Goal: Task Accomplishment & Management: Manage account settings

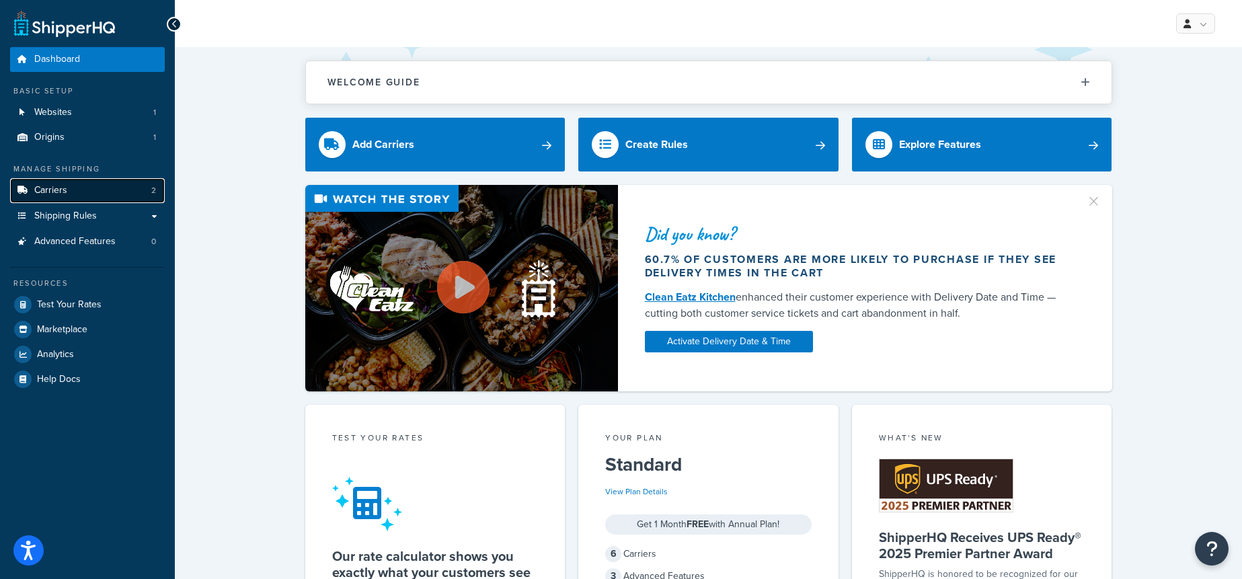
click at [122, 185] on link "Carriers 2" at bounding box center [87, 190] width 155 height 25
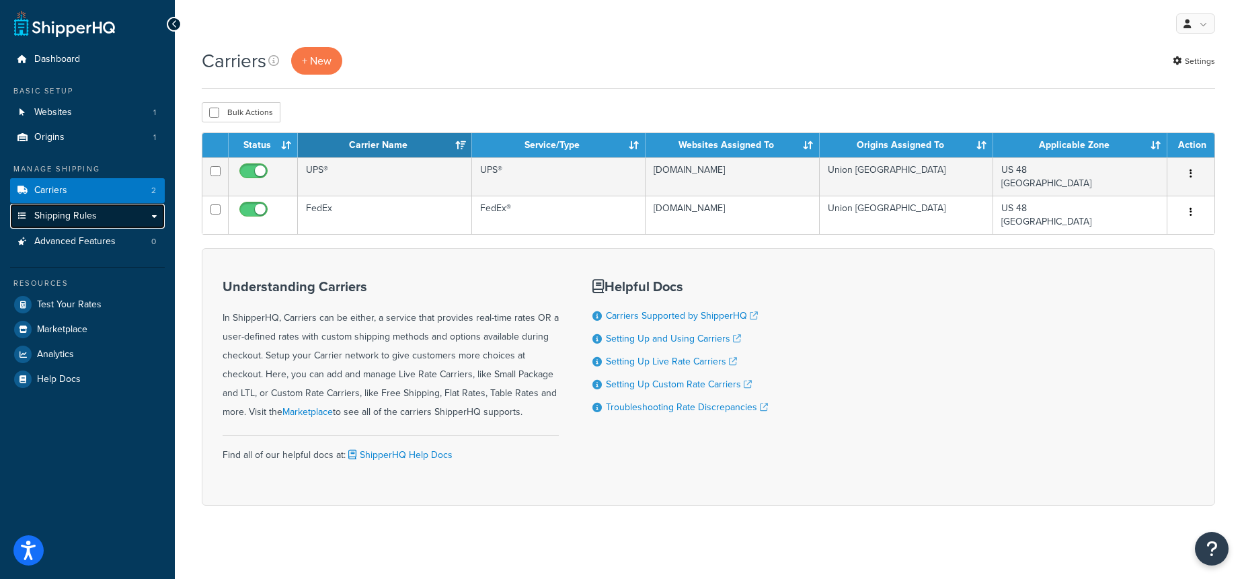
click at [126, 218] on link "Shipping Rules" at bounding box center [87, 216] width 155 height 25
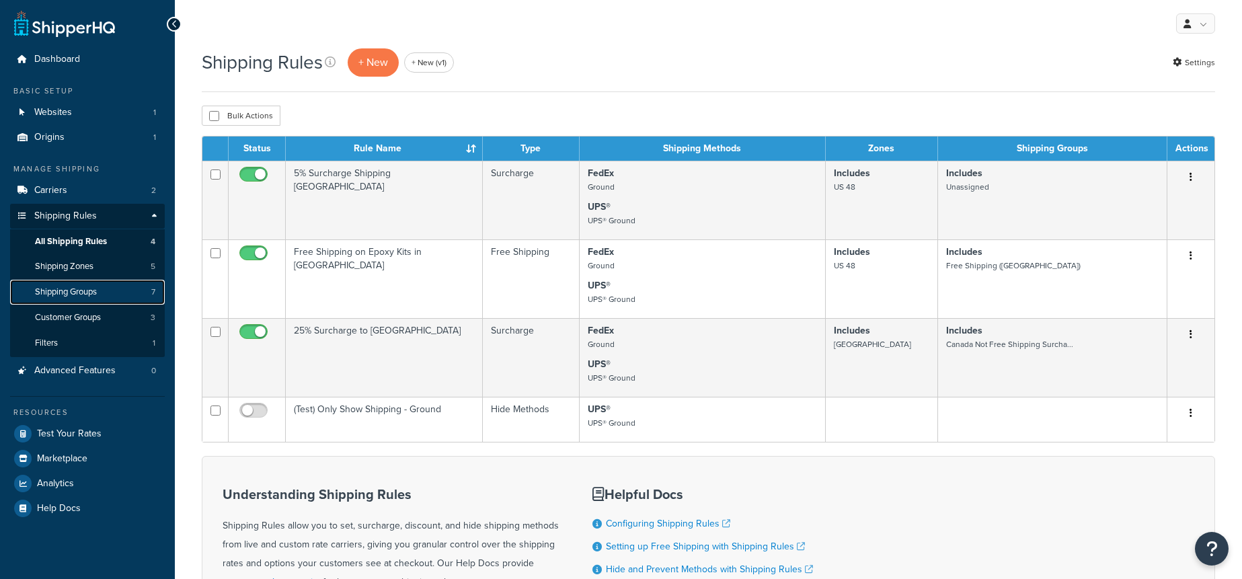
drag, startPoint x: 75, startPoint y: 296, endPoint x: 125, endPoint y: 295, distance: 49.8
click at [75, 296] on span "Shipping Groups" at bounding box center [66, 292] width 62 height 11
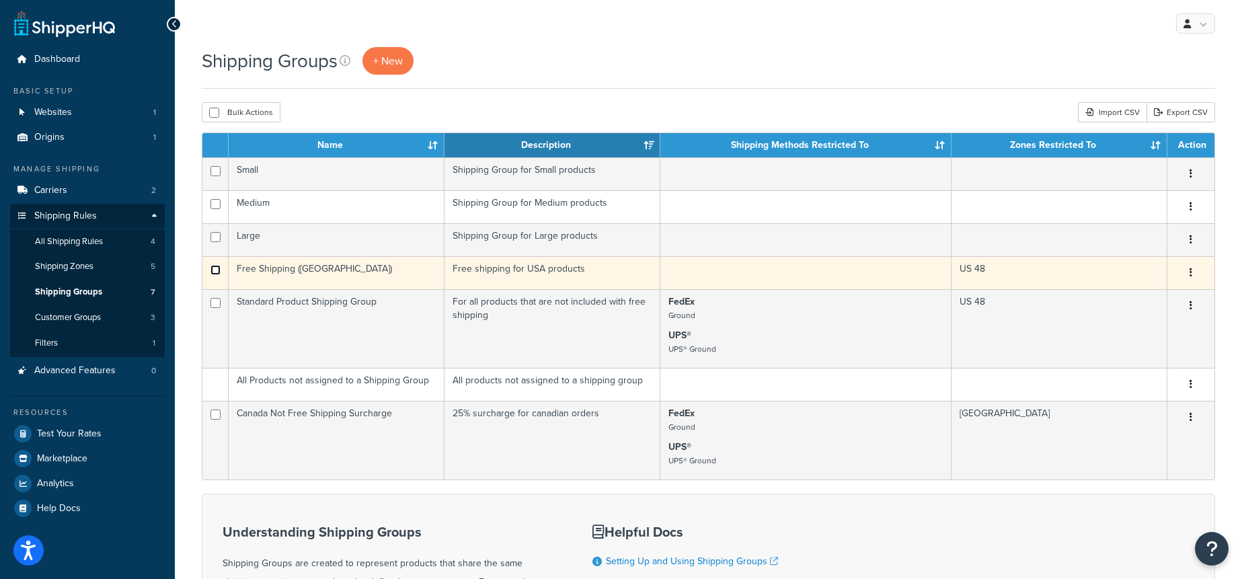
click at [215, 270] on input "checkbox" at bounding box center [216, 270] width 10 height 10
checkbox input "true"
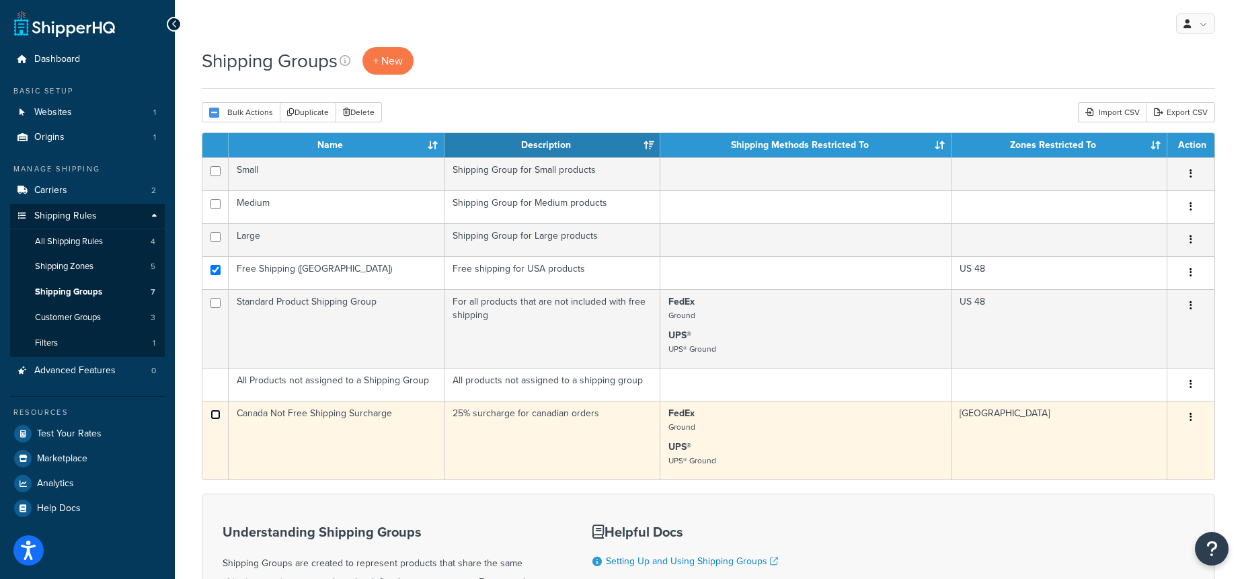
click at [216, 412] on input "checkbox" at bounding box center [216, 415] width 10 height 10
checkbox input "true"
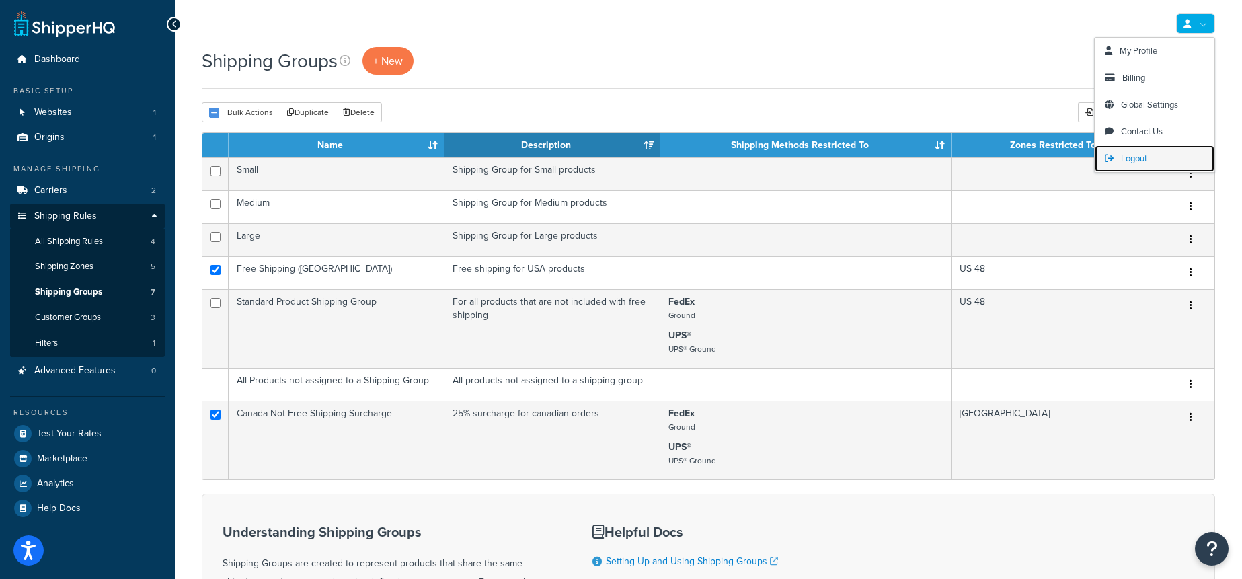
click at [1122, 156] on span "Logout" at bounding box center [1134, 158] width 26 height 13
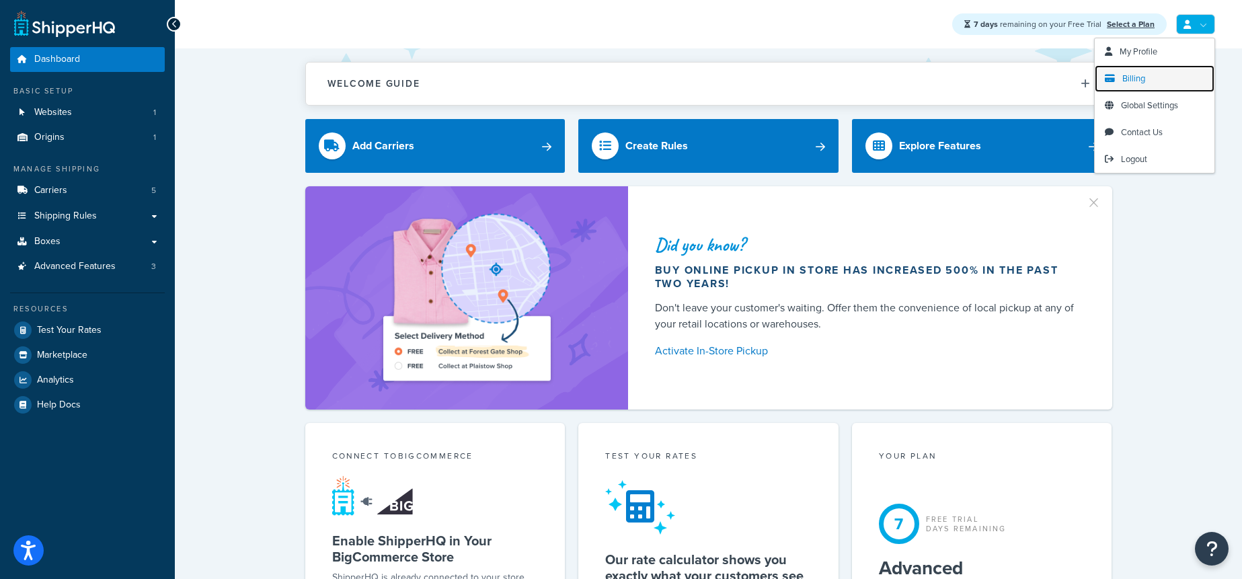
click at [1128, 83] on span "Billing" at bounding box center [1134, 78] width 23 height 13
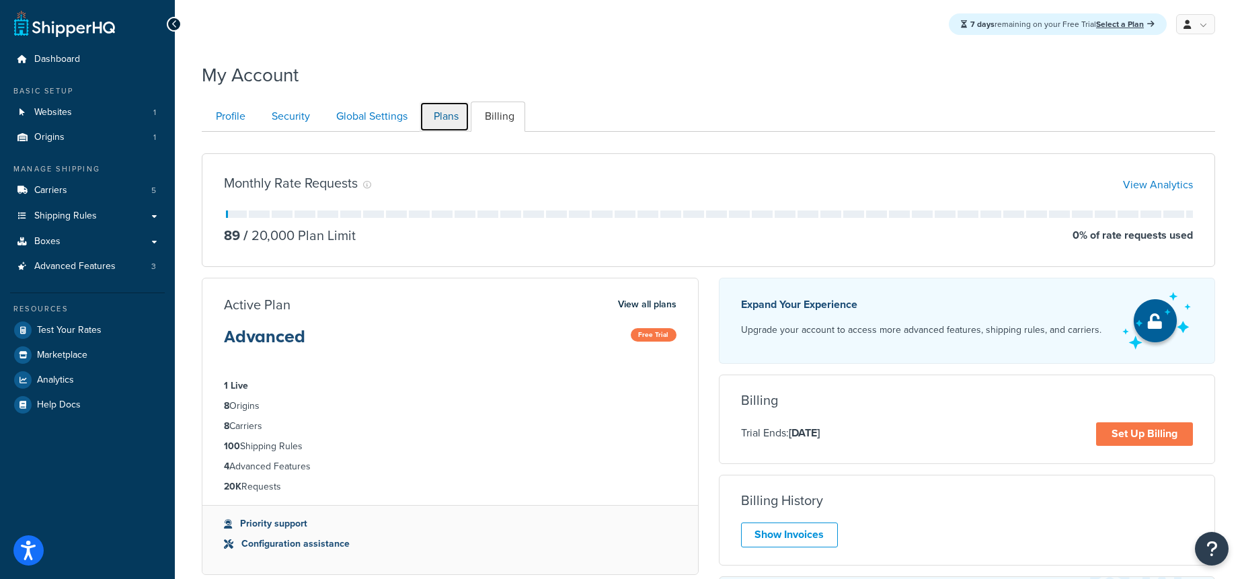
click at [445, 118] on link "Plans" at bounding box center [445, 117] width 50 height 30
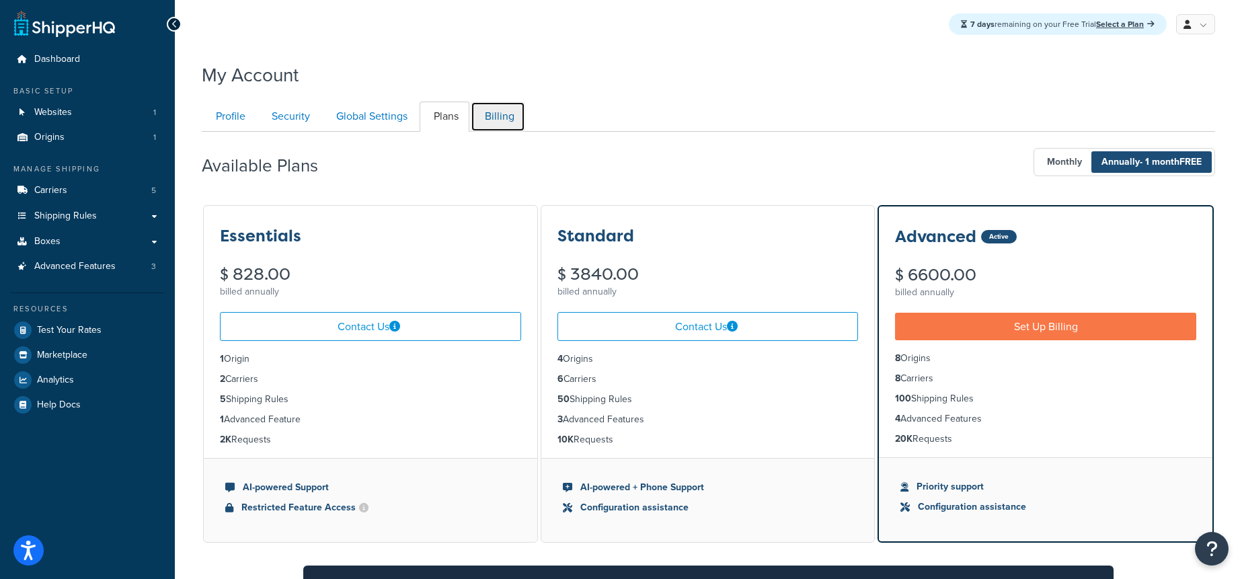
click at [486, 114] on link "Billing" at bounding box center [498, 117] width 54 height 30
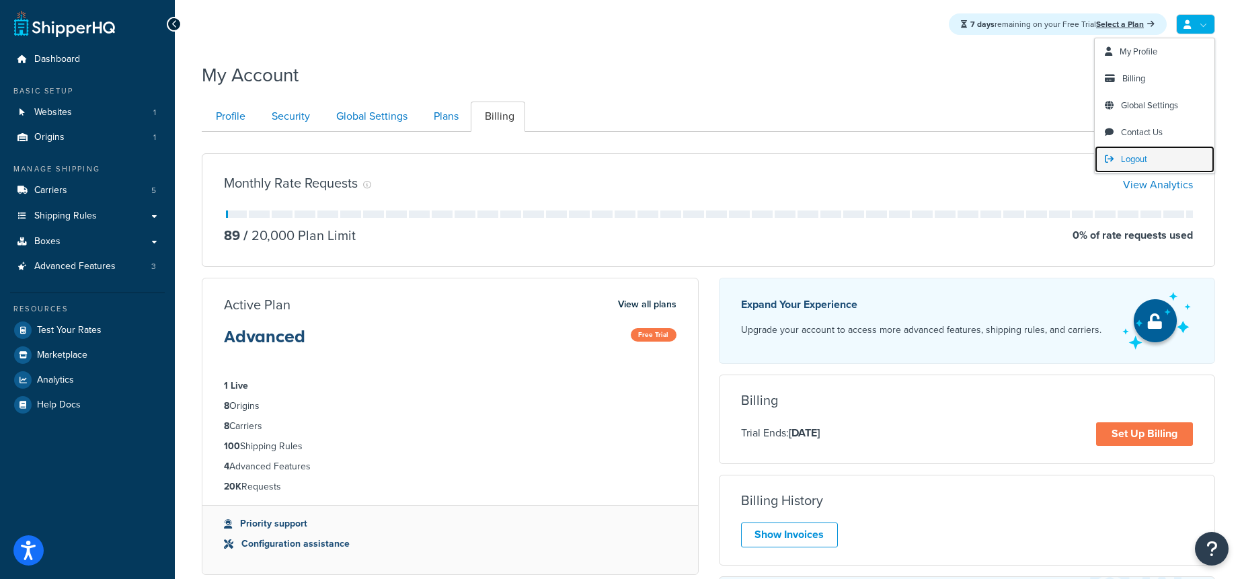
click at [1123, 154] on span "Logout" at bounding box center [1134, 159] width 26 height 13
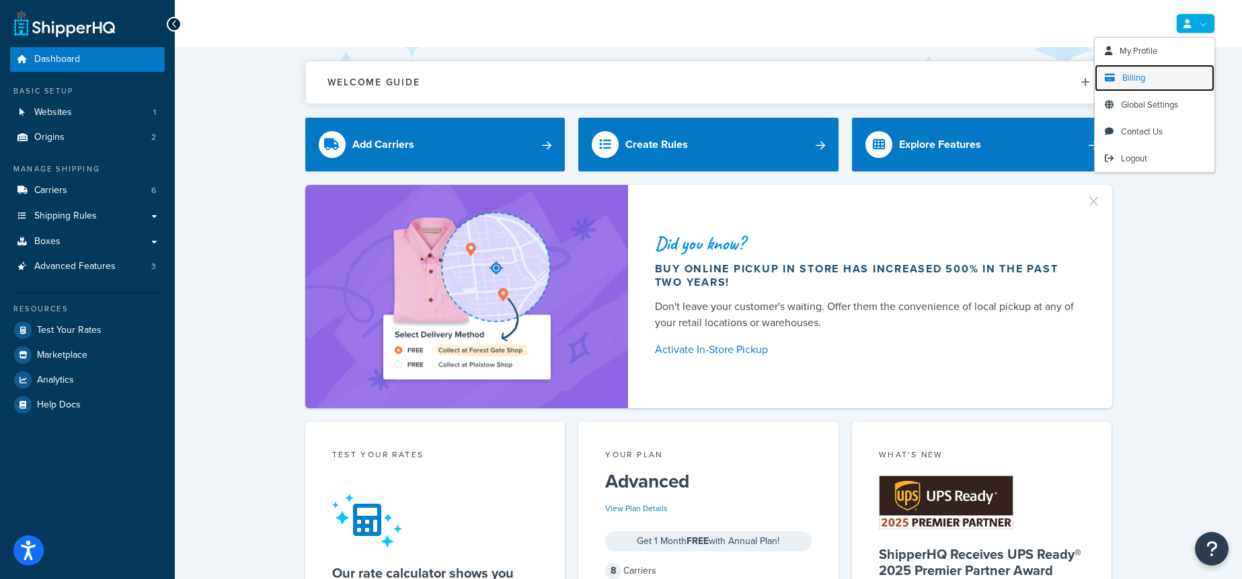
click at [1140, 81] on span "Billing" at bounding box center [1134, 77] width 23 height 13
